Goal: Task Accomplishment & Management: Manage account settings

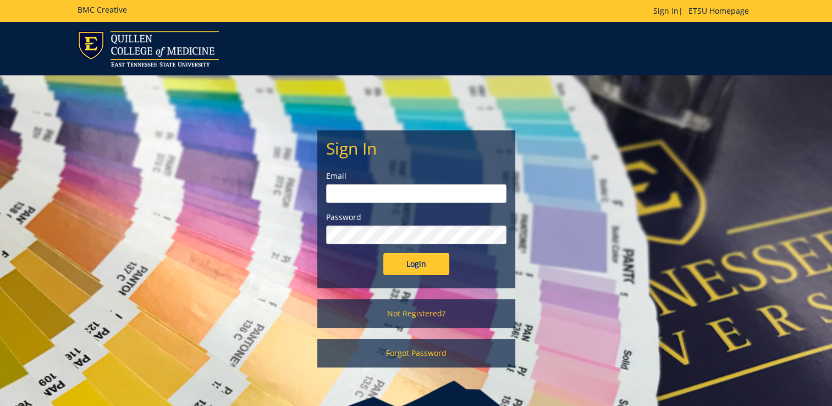
click at [466, 194] on input "email" at bounding box center [416, 193] width 180 height 19
type input "[EMAIL_ADDRESS][DOMAIN_NAME]"
click at [422, 263] on input "Login" at bounding box center [416, 264] width 66 height 22
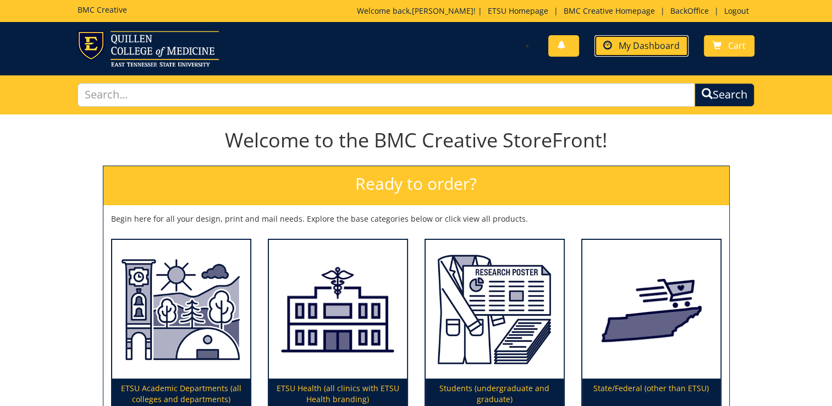
click at [640, 41] on span "My Dashboard" at bounding box center [649, 46] width 61 height 12
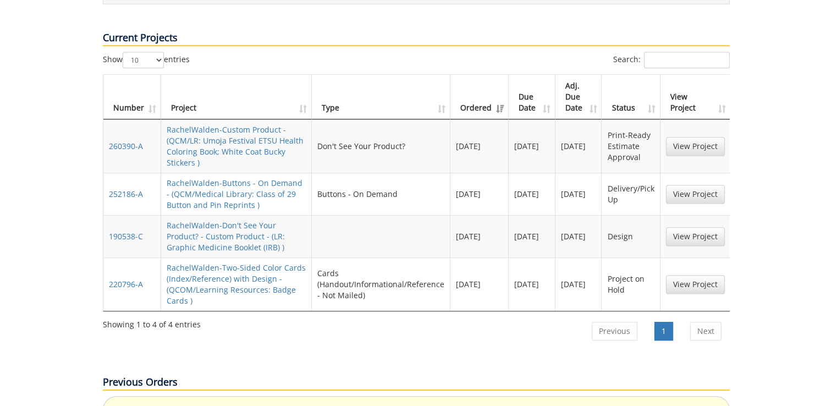
scroll to position [506, 0]
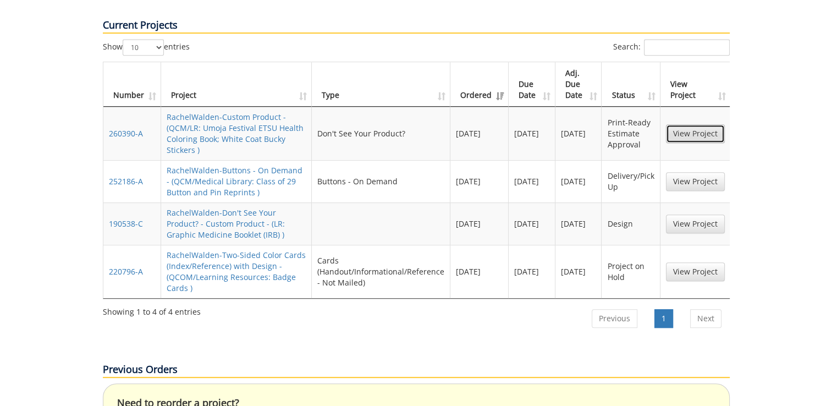
click at [703, 124] on link "View Project" at bounding box center [695, 133] width 59 height 19
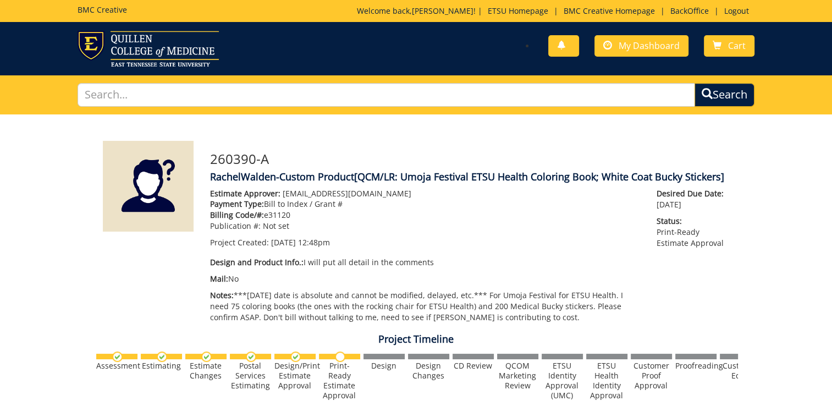
scroll to position [43, 0]
drag, startPoint x: 832, startPoint y: 122, endPoint x: 578, endPoint y: 136, distance: 253.9
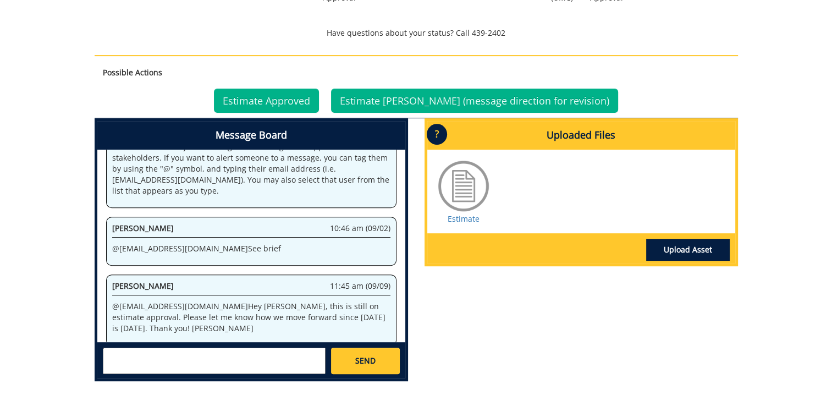
scroll to position [418, 0]
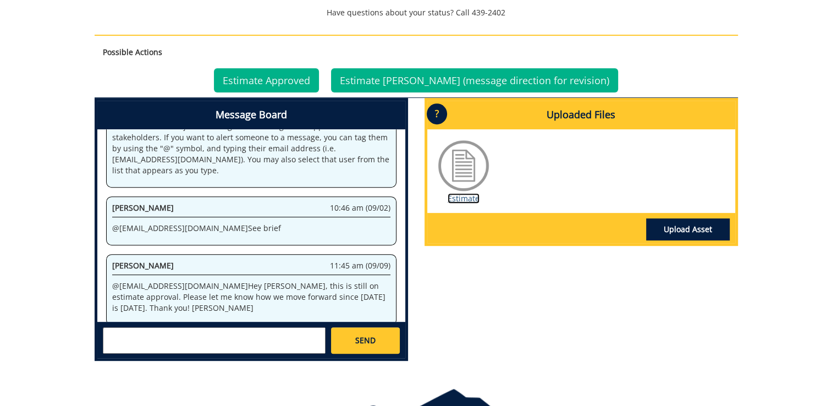
click at [457, 197] on link "Estimate" at bounding box center [464, 198] width 32 height 10
click at [319, 80] on link "Estimate Approved" at bounding box center [266, 80] width 105 height 24
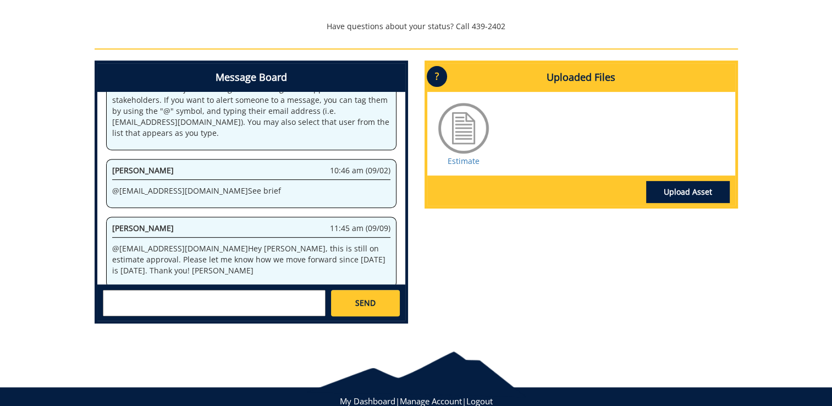
scroll to position [435, 0]
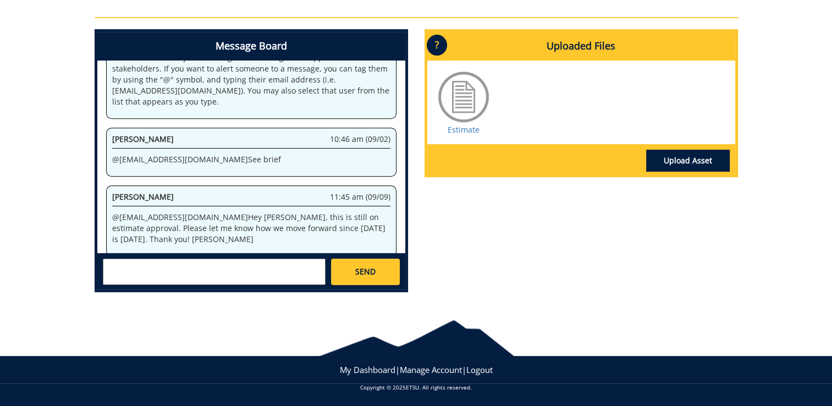
click at [261, 273] on textarea at bounding box center [214, 271] width 223 height 26
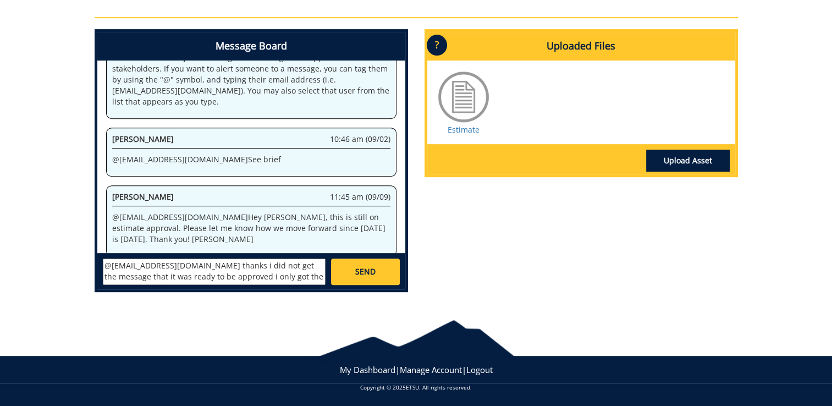
scroll to position [8, 0]
type textarea "@[EMAIL_ADDRESS][DOMAIN_NAME] thanks i did not get the message that it was read…"
click at [378, 281] on link "SEND" at bounding box center [365, 271] width 68 height 26
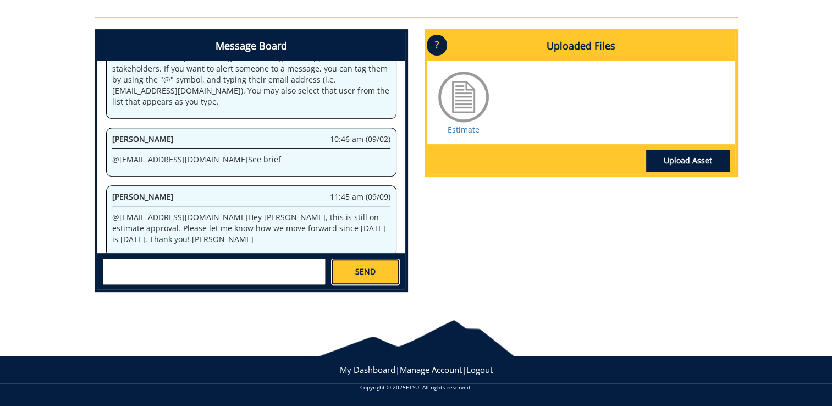
scroll to position [0, 0]
